Goal: Check status: Check status

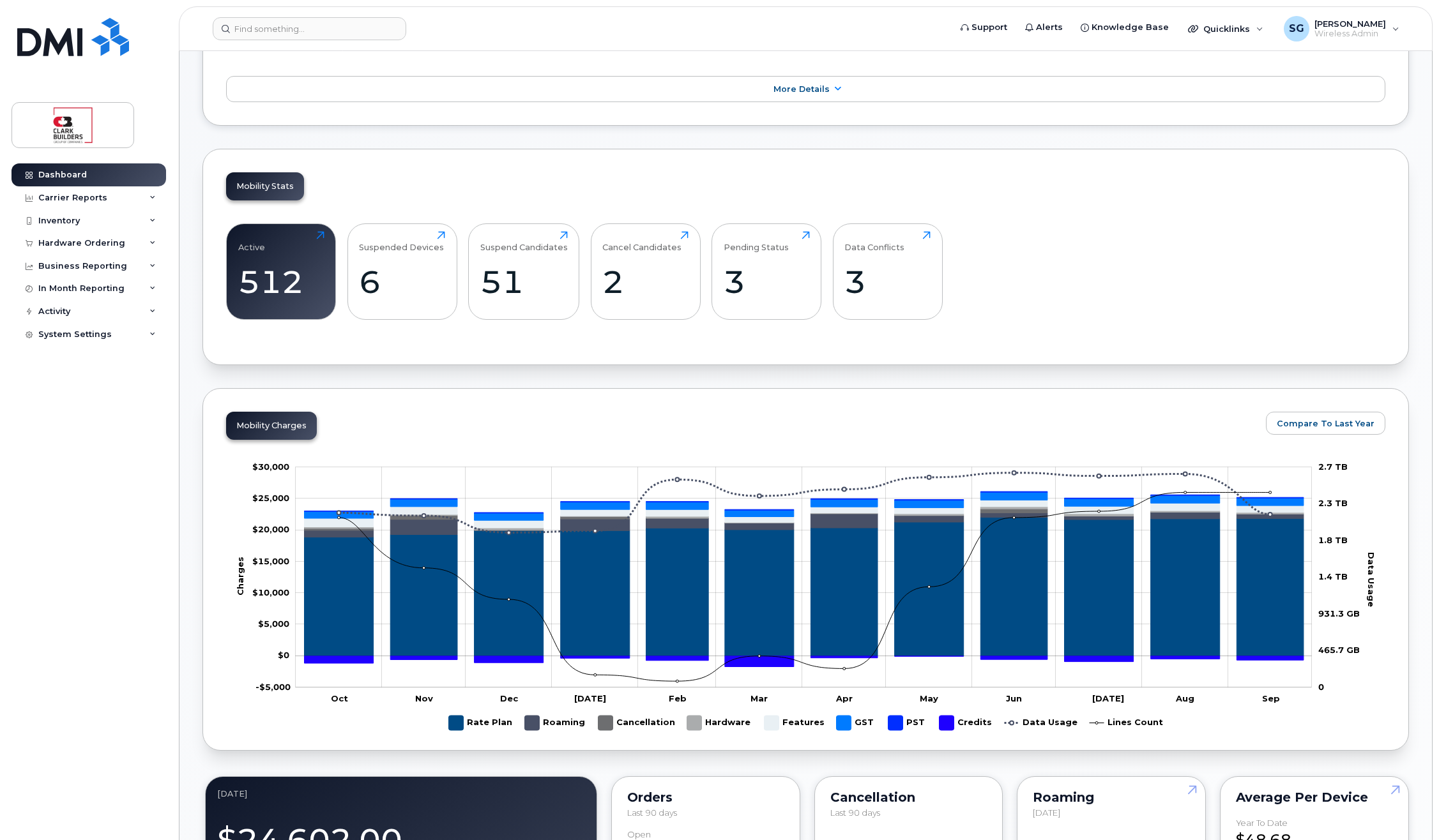
scroll to position [254, 0]
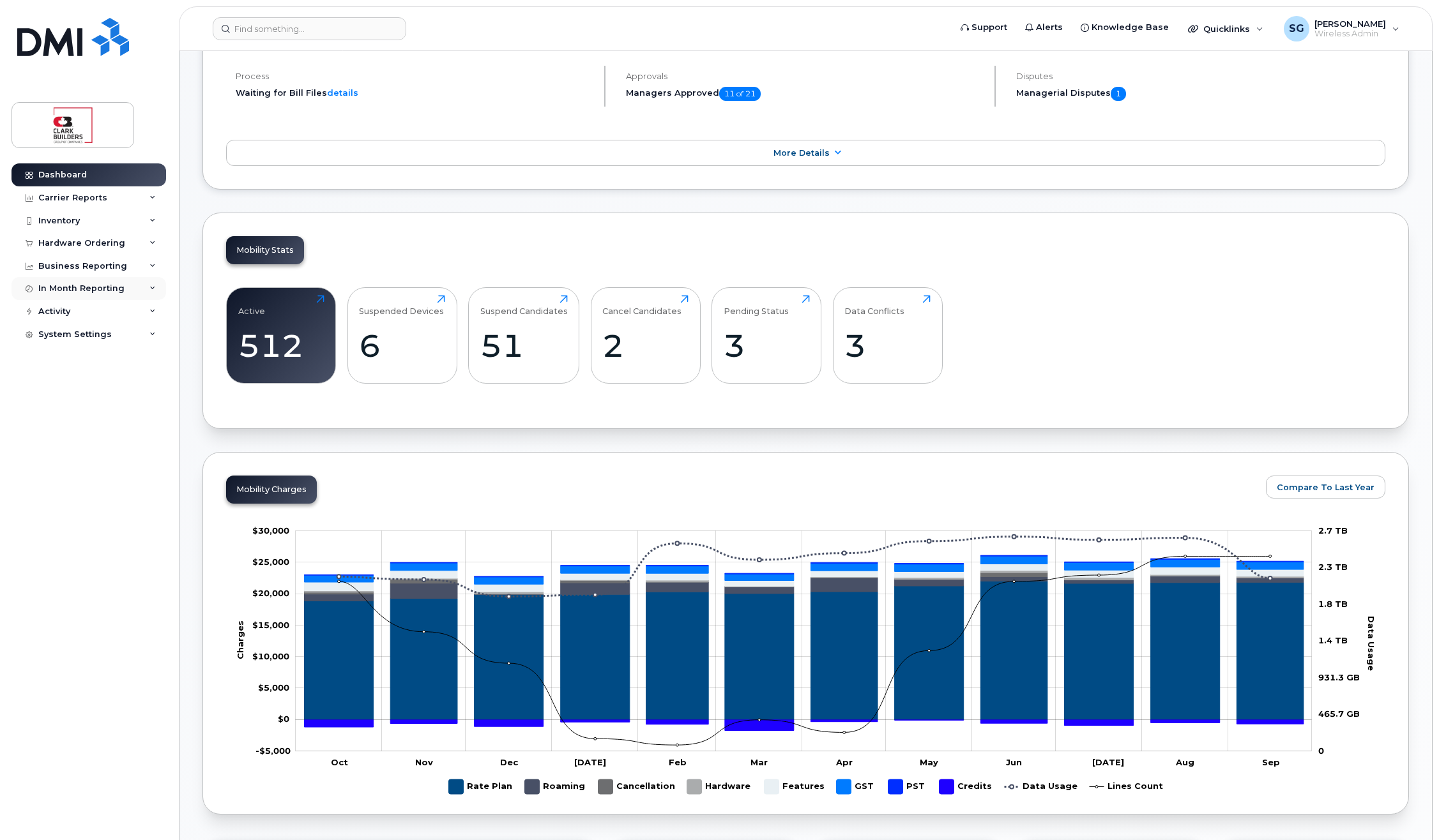
click at [84, 289] on div "In Month Reporting" at bounding box center [82, 288] width 86 height 10
click at [66, 314] on div "Data Usage" at bounding box center [70, 312] width 51 height 12
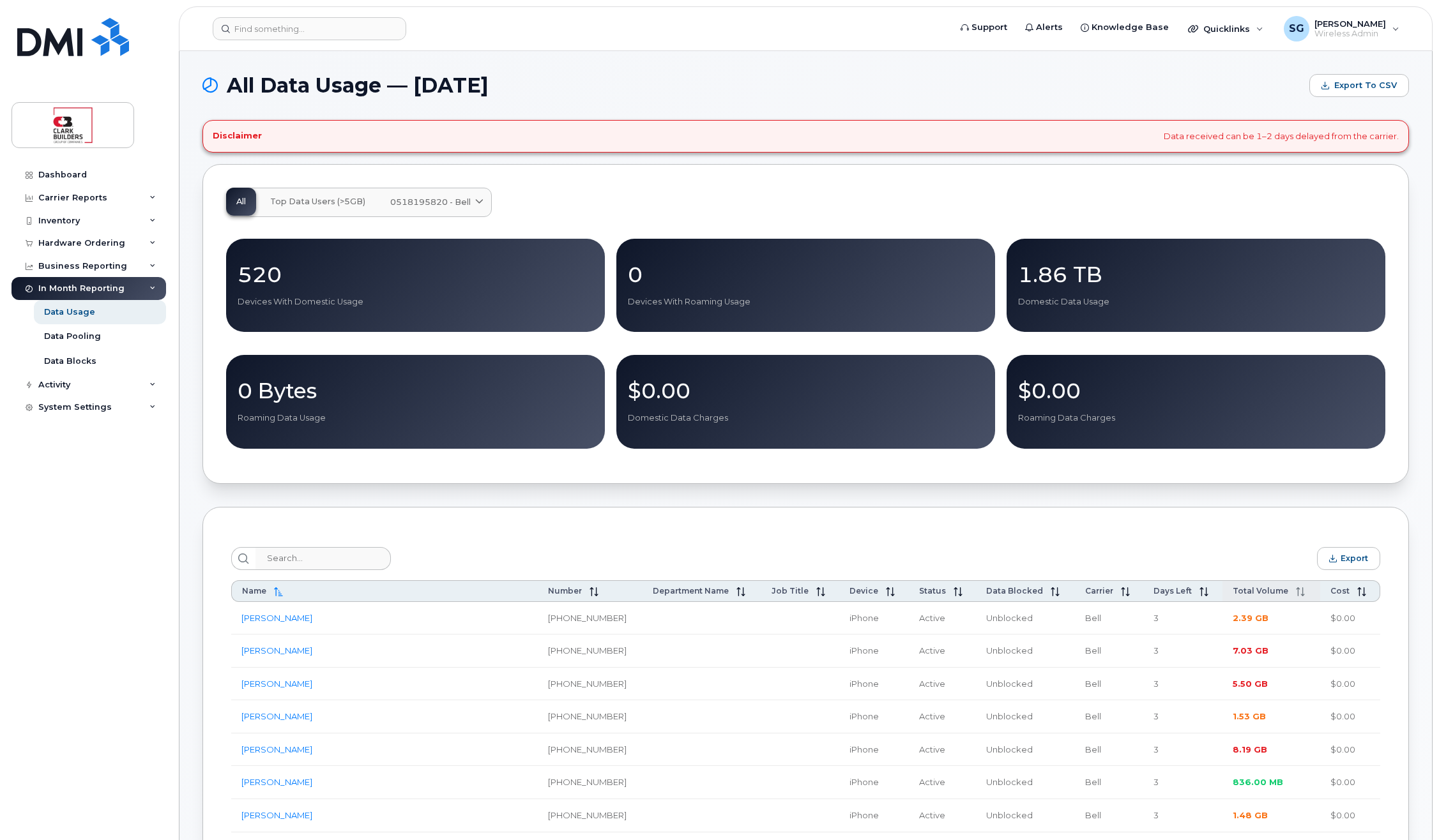
click at [1234, 595] on span "Total Volume" at bounding box center [1260, 591] width 56 height 9
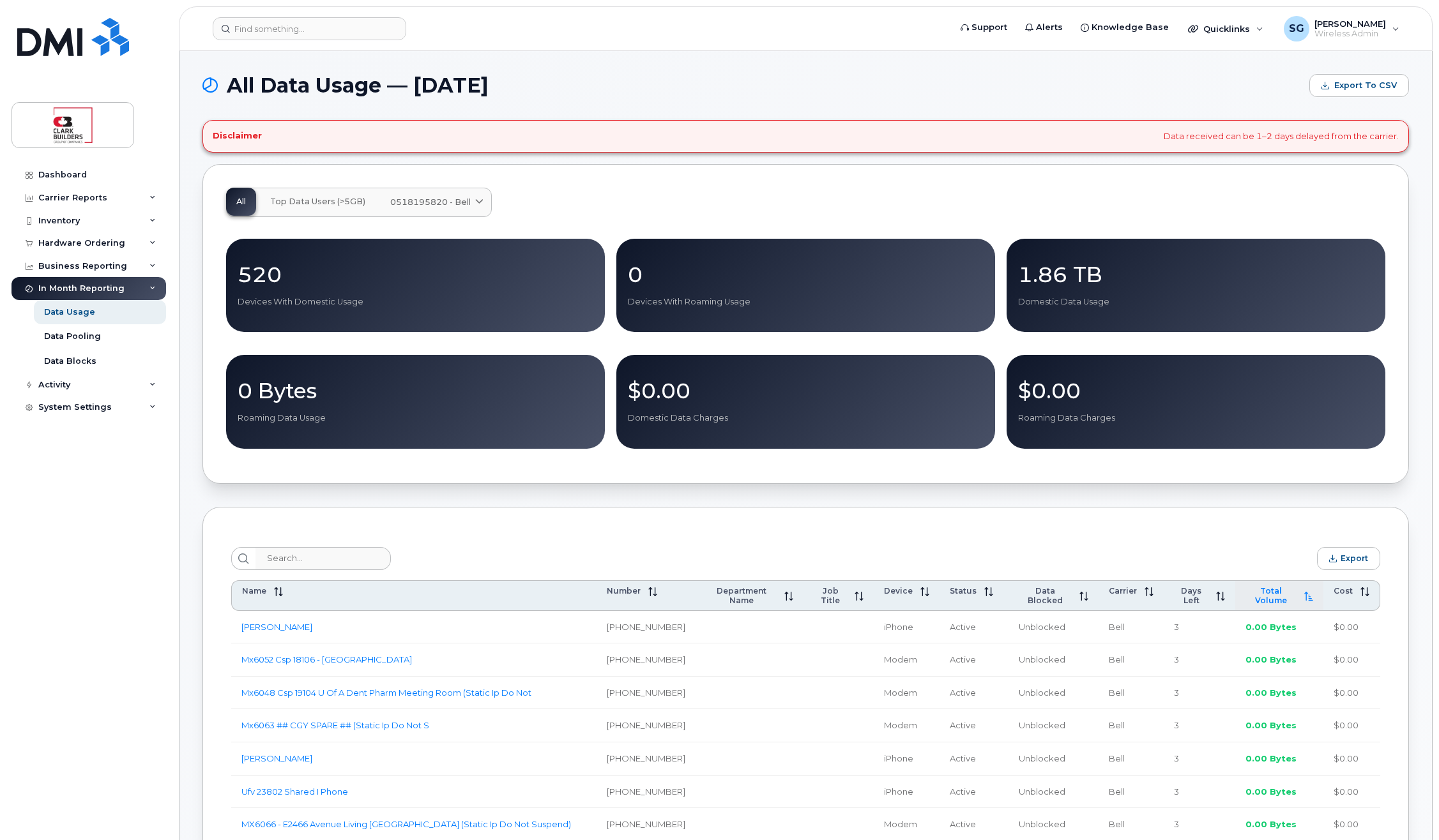
click at [1247, 595] on span "Total Volume" at bounding box center [1271, 595] width 51 height 19
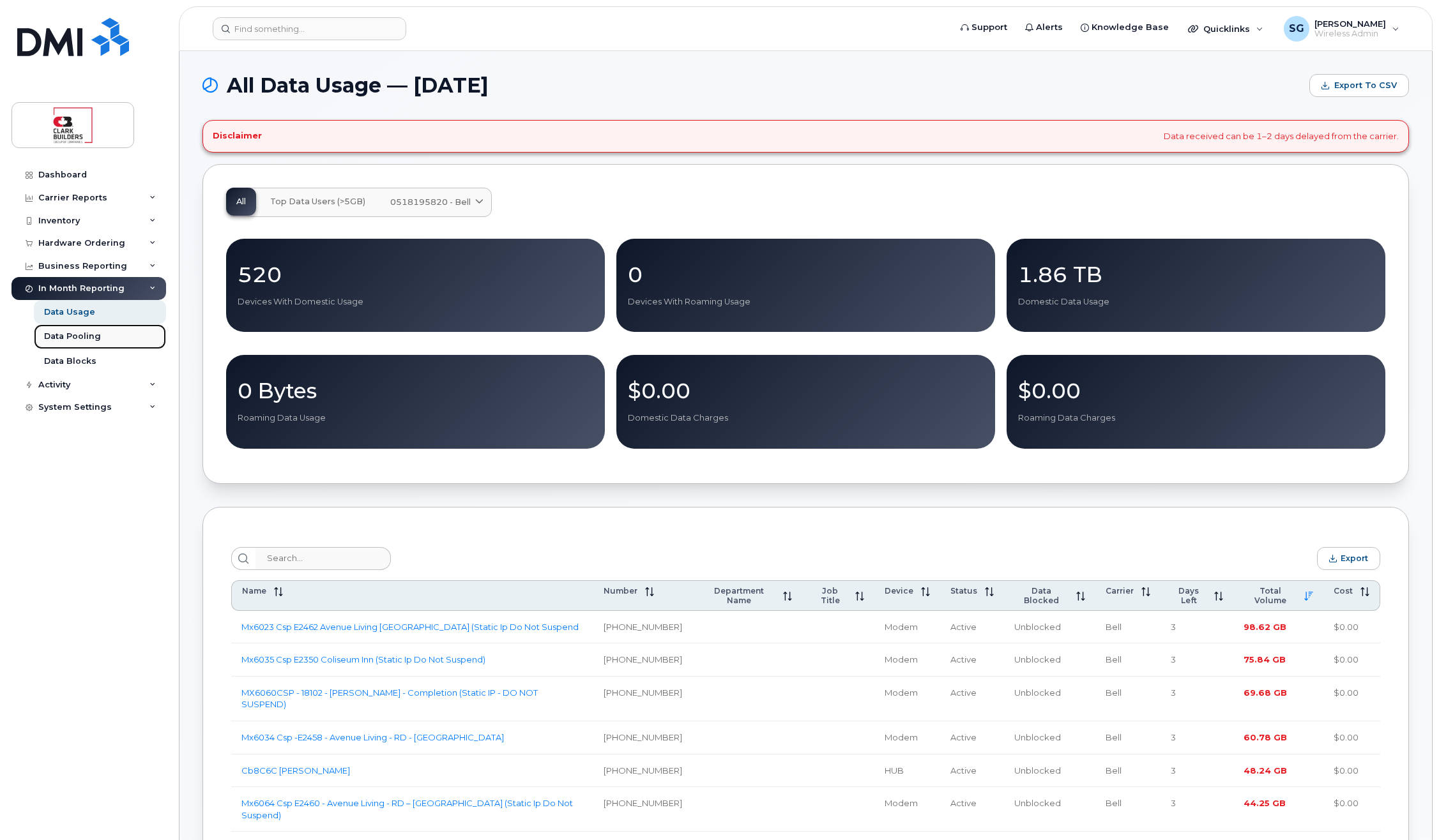
click at [93, 337] on div "Data Pooling" at bounding box center [72, 336] width 57 height 12
click at [84, 340] on div "Data Pooling" at bounding box center [72, 336] width 57 height 12
click at [64, 340] on div "Data Pooling" at bounding box center [72, 336] width 57 height 12
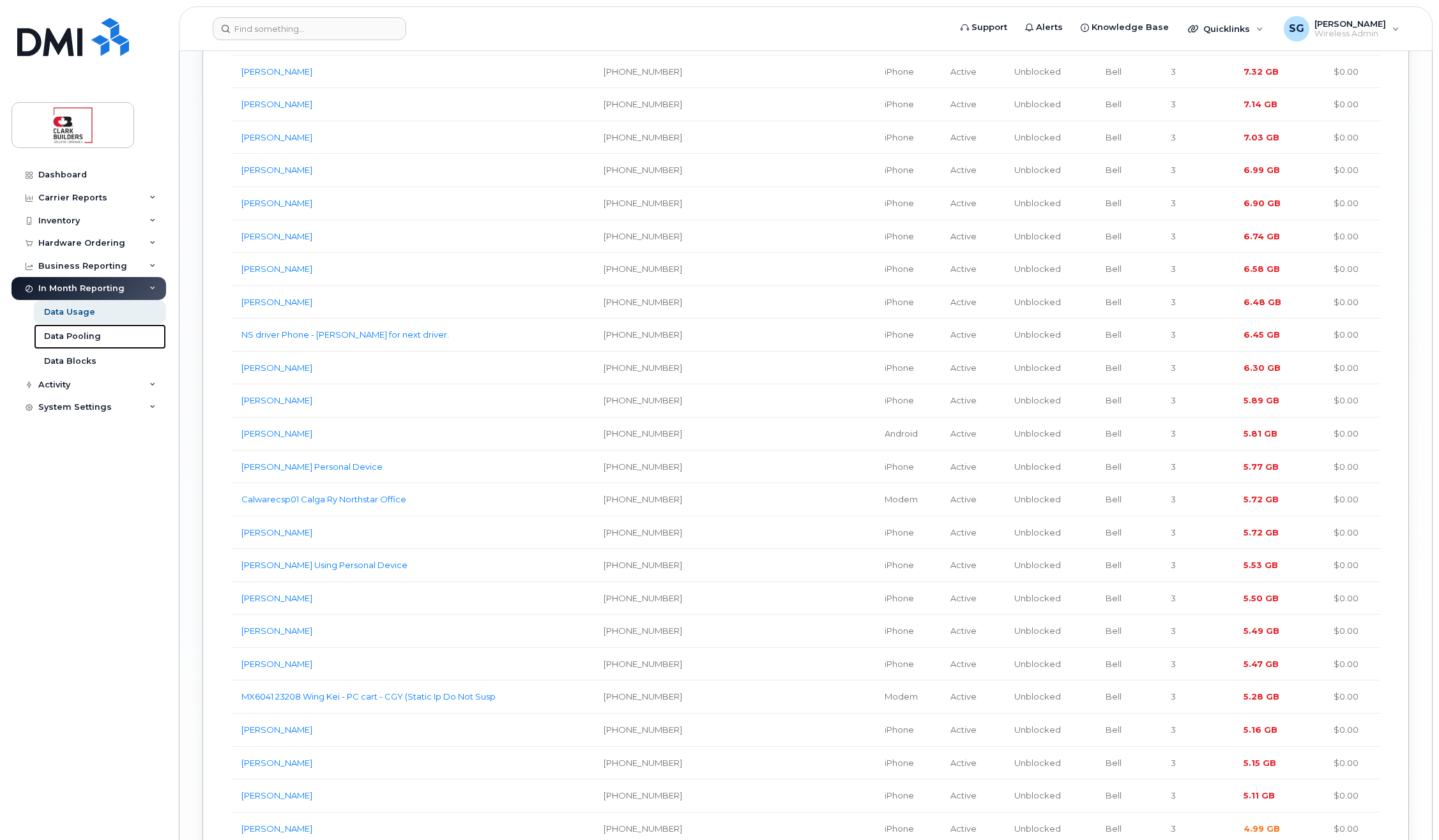
scroll to position [2746, 0]
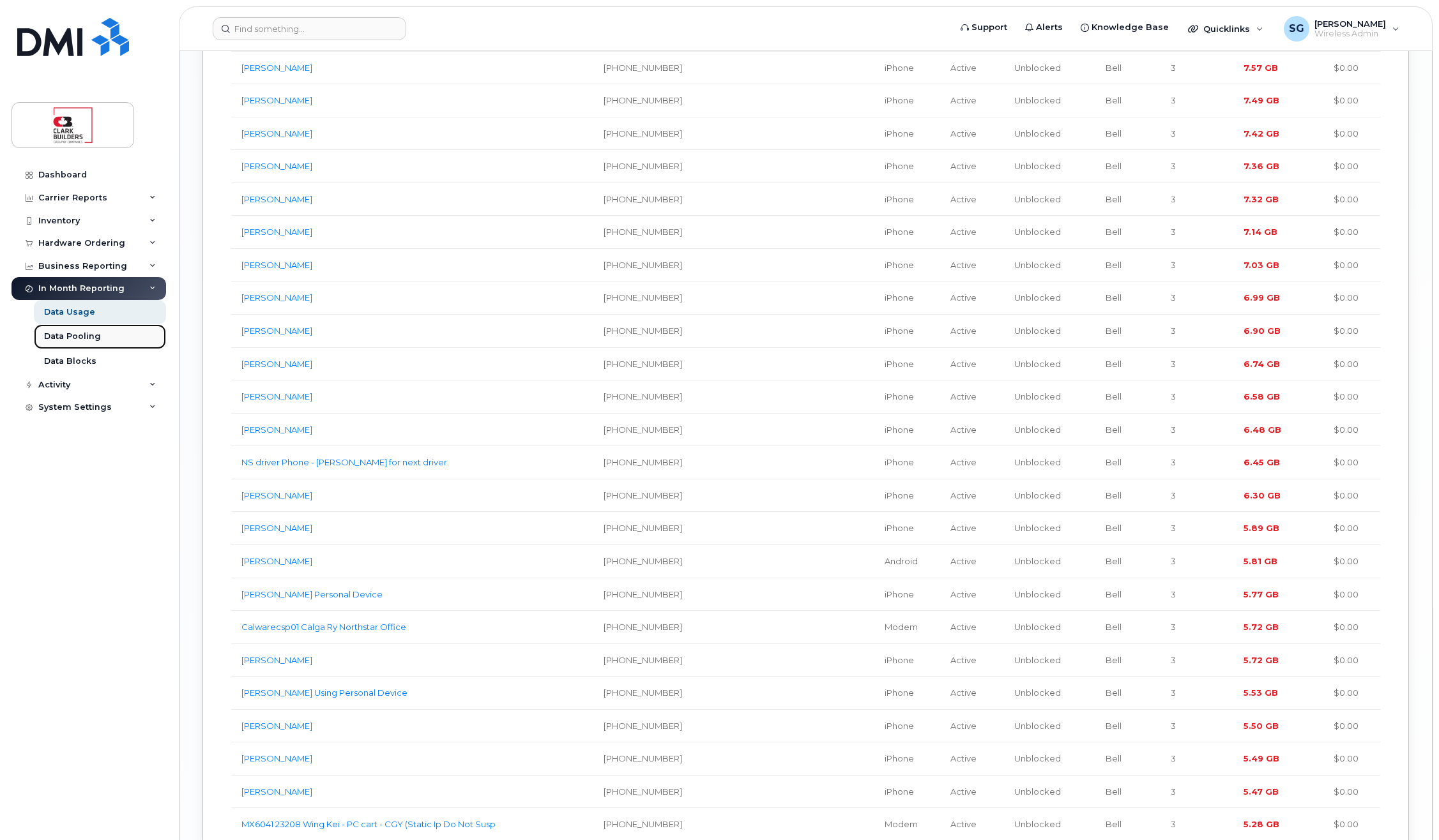
click at [69, 338] on div "Data Pooling" at bounding box center [72, 336] width 57 height 12
click at [94, 388] on div "Activity" at bounding box center [89, 385] width 155 height 23
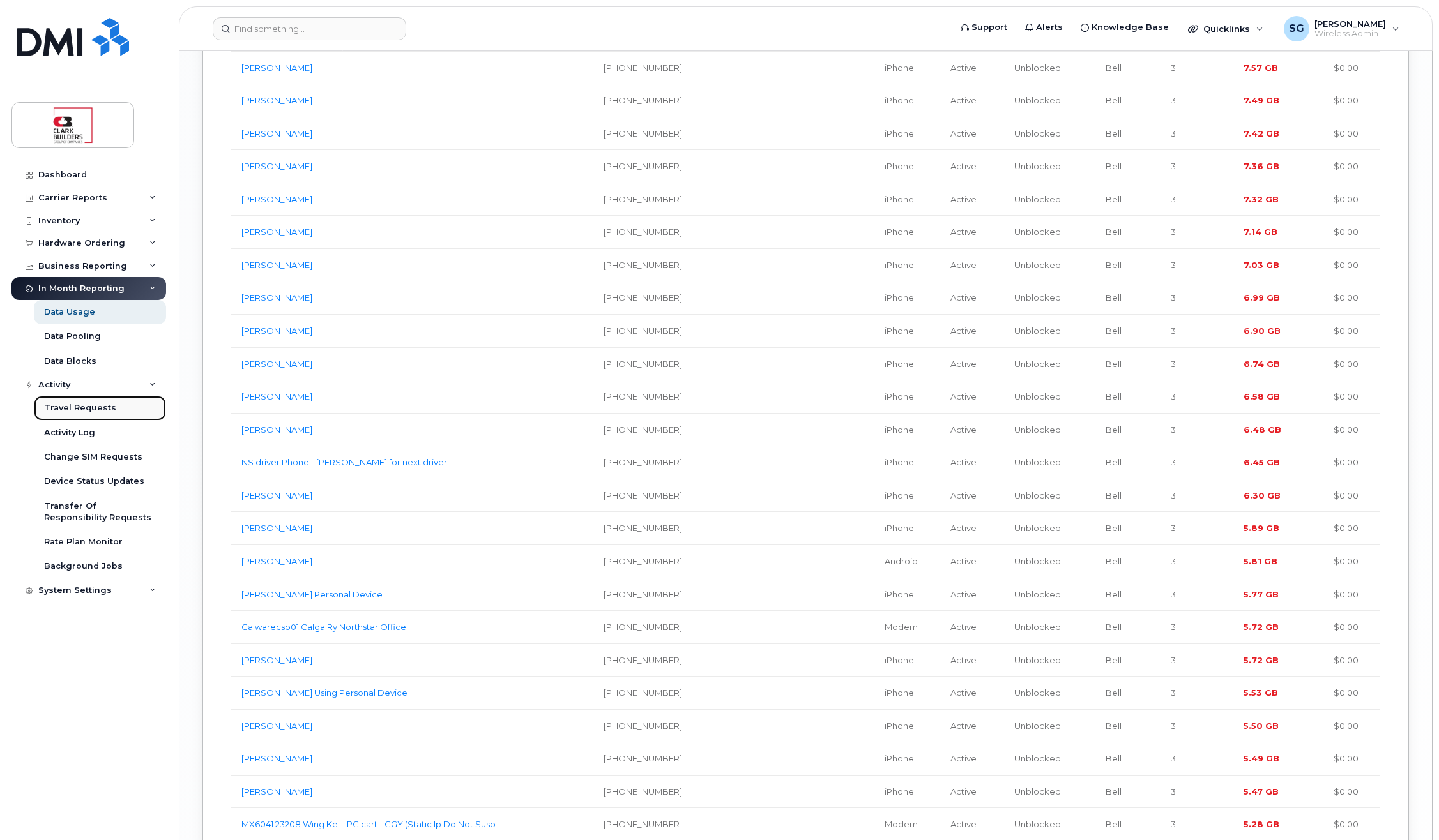
click at [93, 411] on div "Travel Requests" at bounding box center [80, 408] width 72 height 12
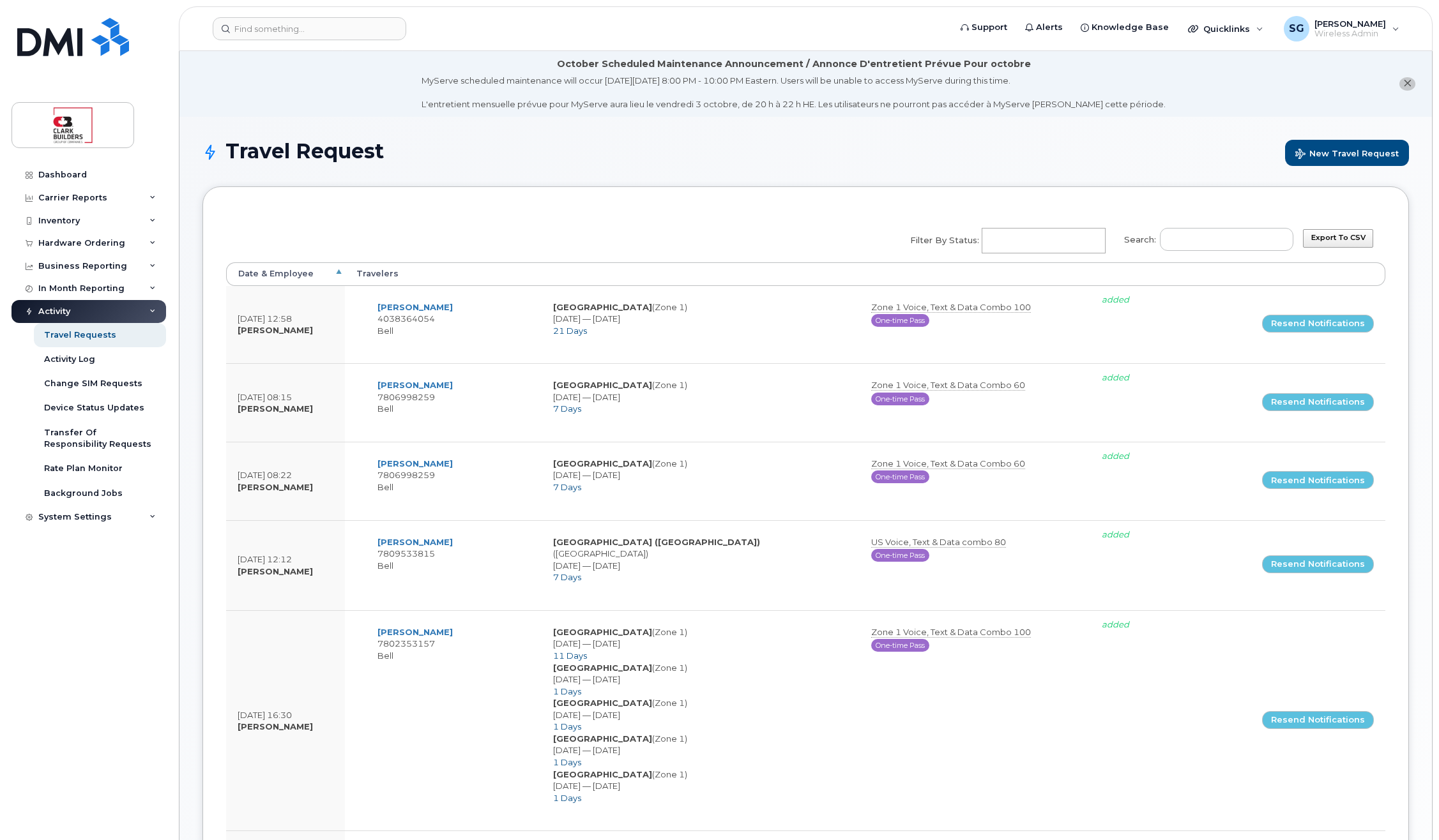
select select
click at [255, 187] on div "Export to CSV Search: Filter by Status: No matches found Added Cancelled Pendin…" at bounding box center [806, 817] width 1206 height 1261
click at [75, 360] on div "Activity Log" at bounding box center [70, 359] width 51 height 12
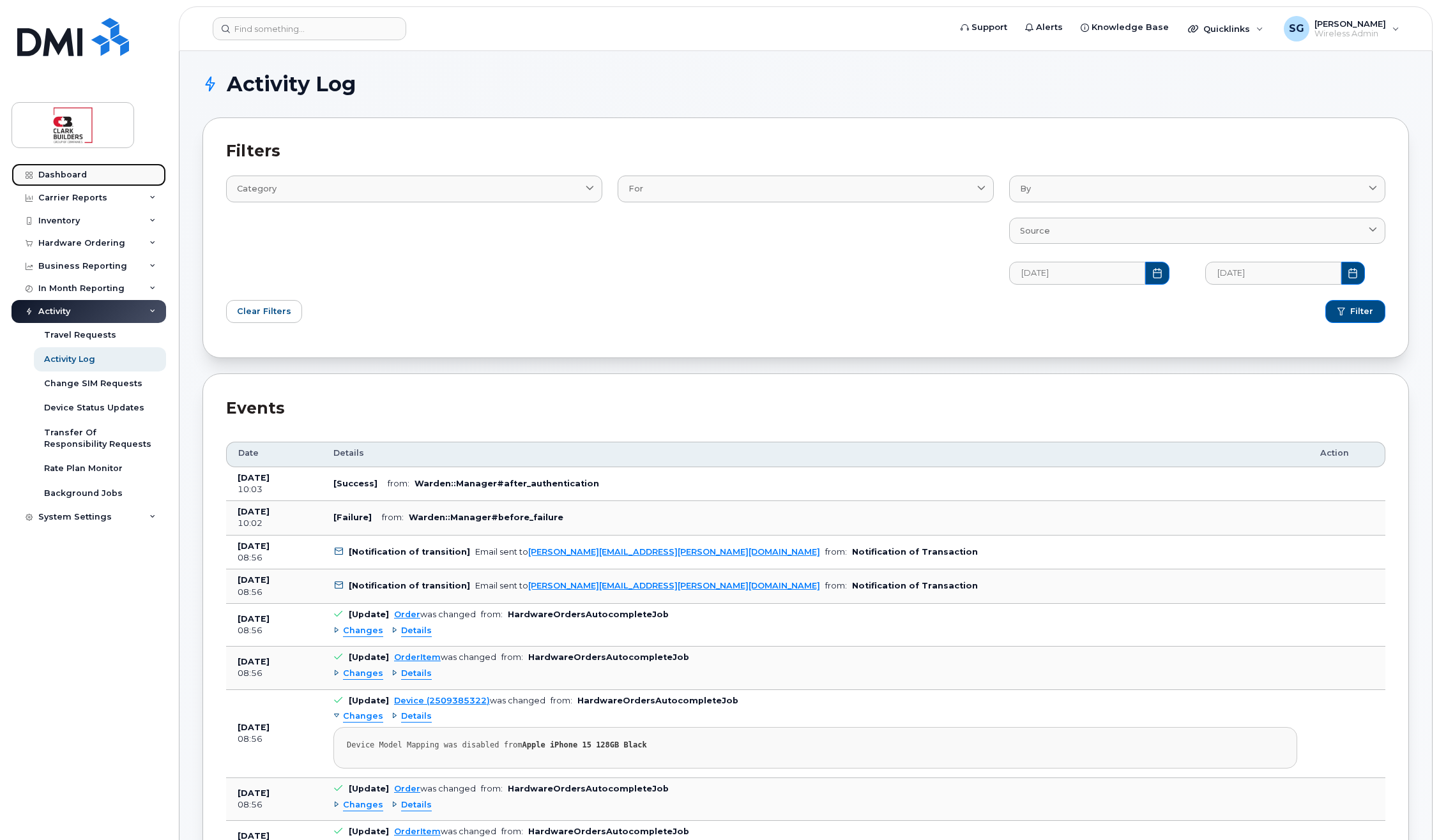
click at [78, 178] on div "Dashboard" at bounding box center [62, 174] width 49 height 10
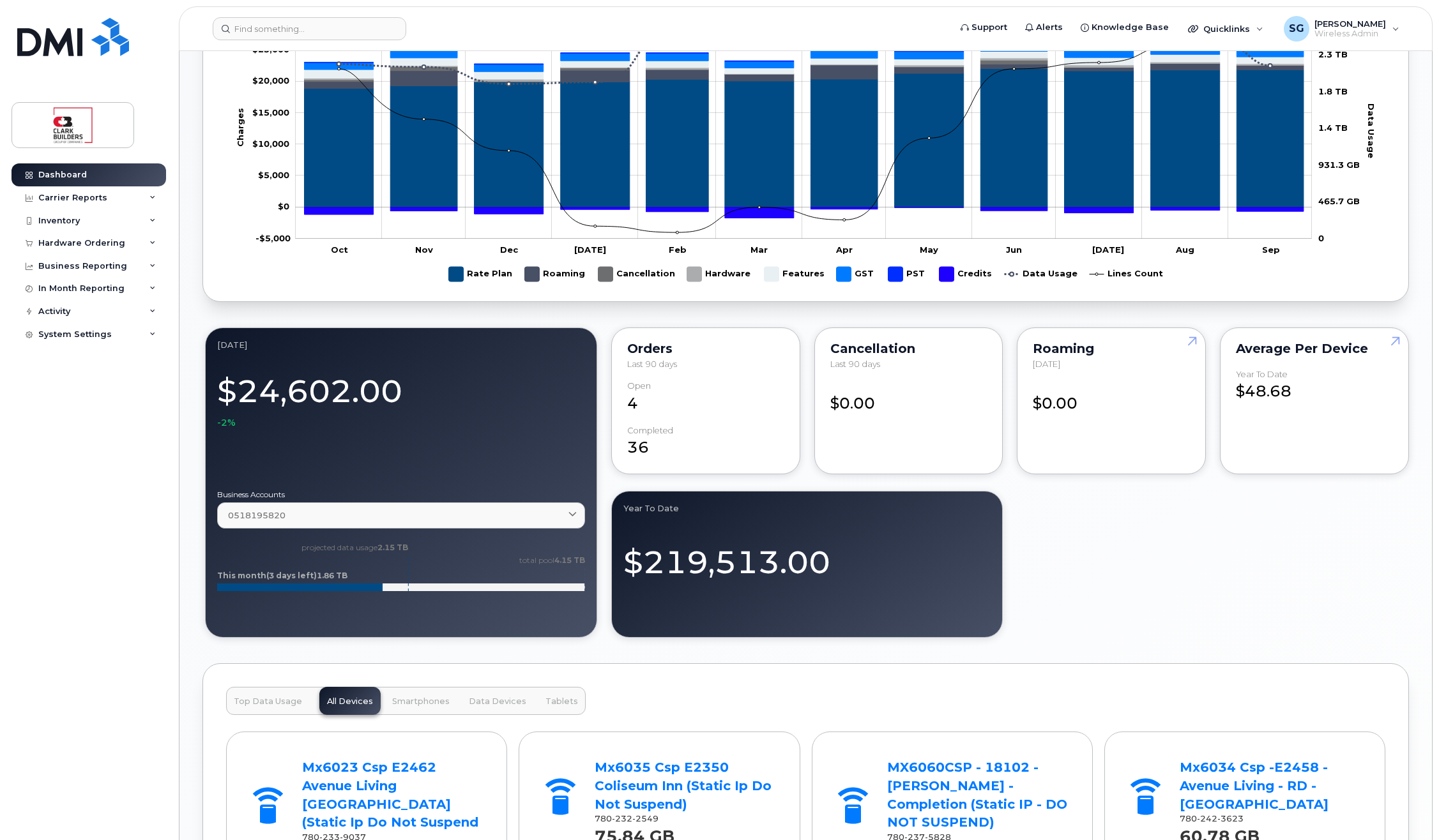
scroll to position [703, 0]
